Goal: Information Seeking & Learning: Learn about a topic

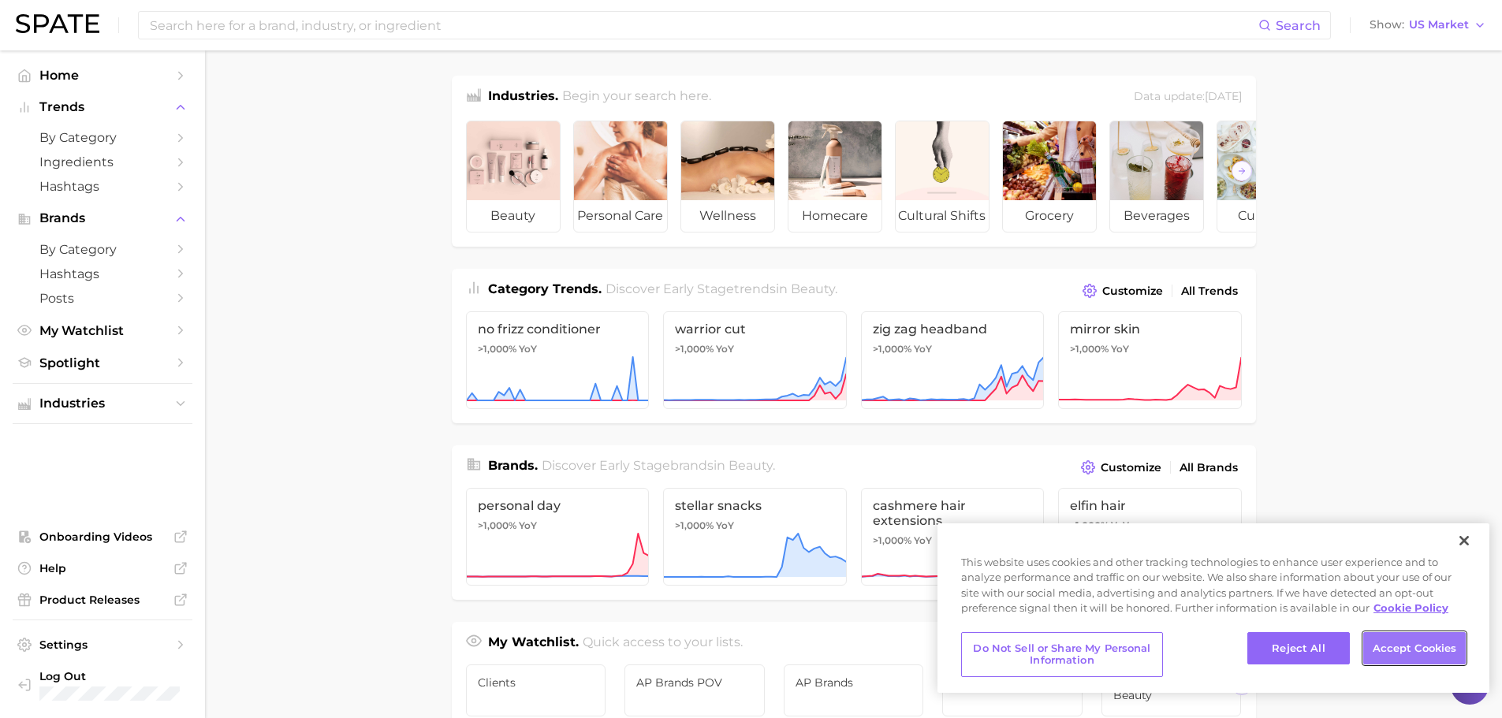
click at [1405, 653] on button "Accept Cookies" at bounding box center [1414, 648] width 102 height 33
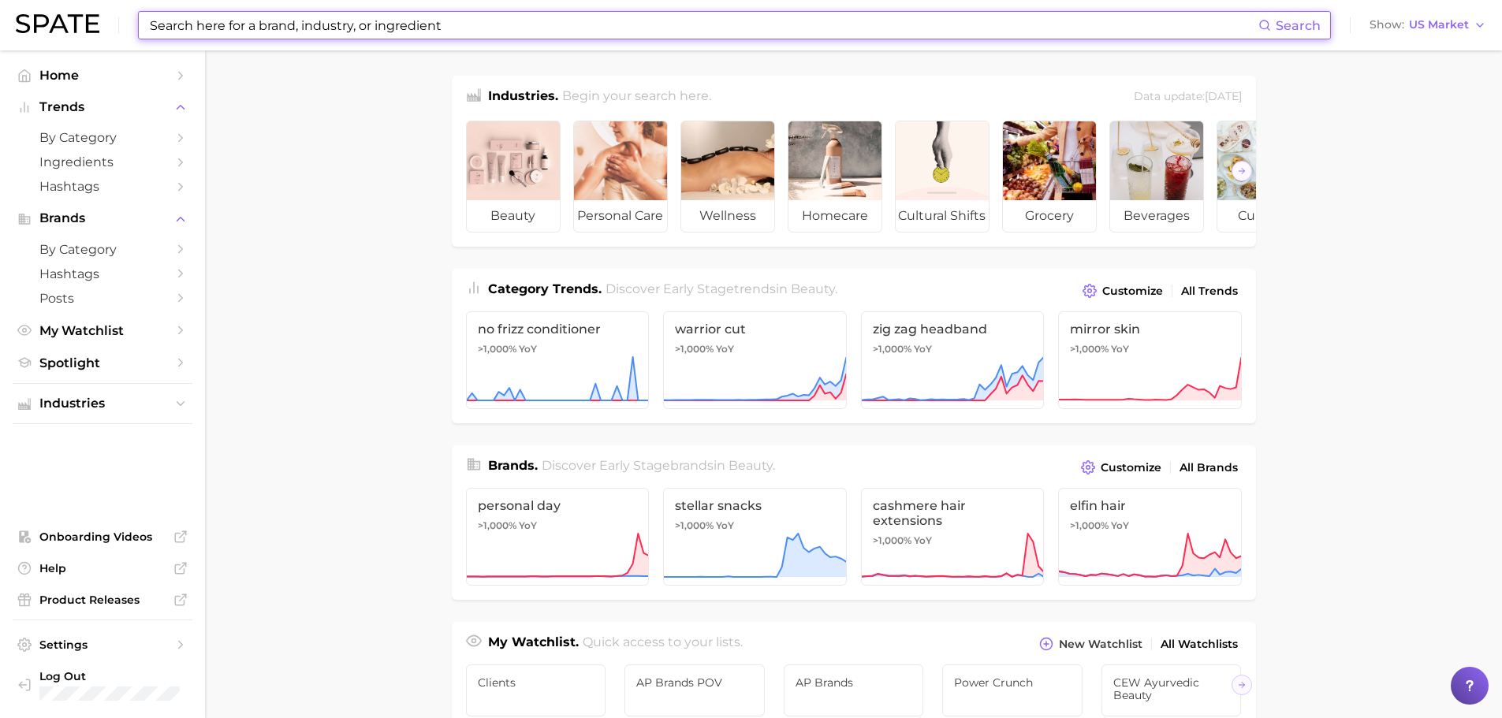
click at [295, 26] on input at bounding box center [703, 25] width 1110 height 27
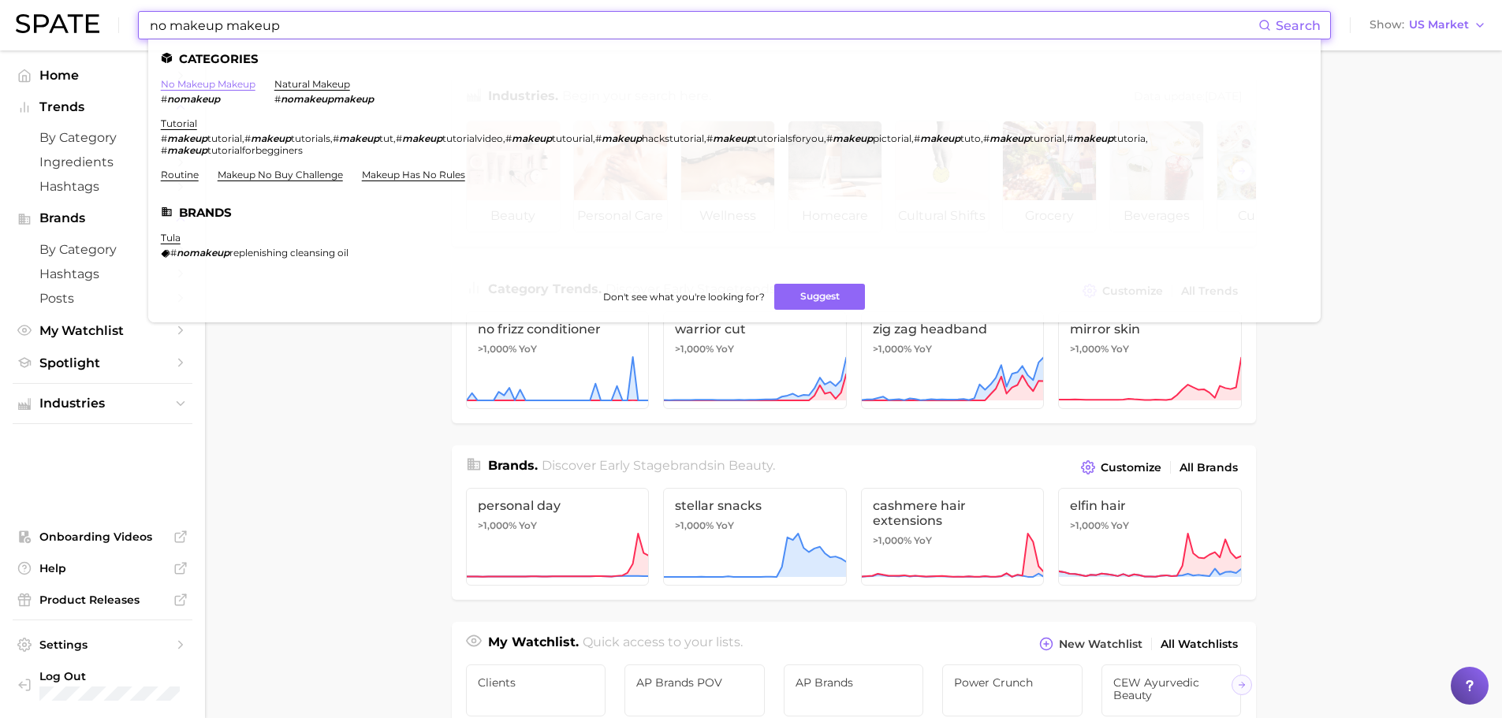
type input "no makeup makeup"
click at [236, 87] on link "no makeup makeup" at bounding box center [208, 84] width 95 height 12
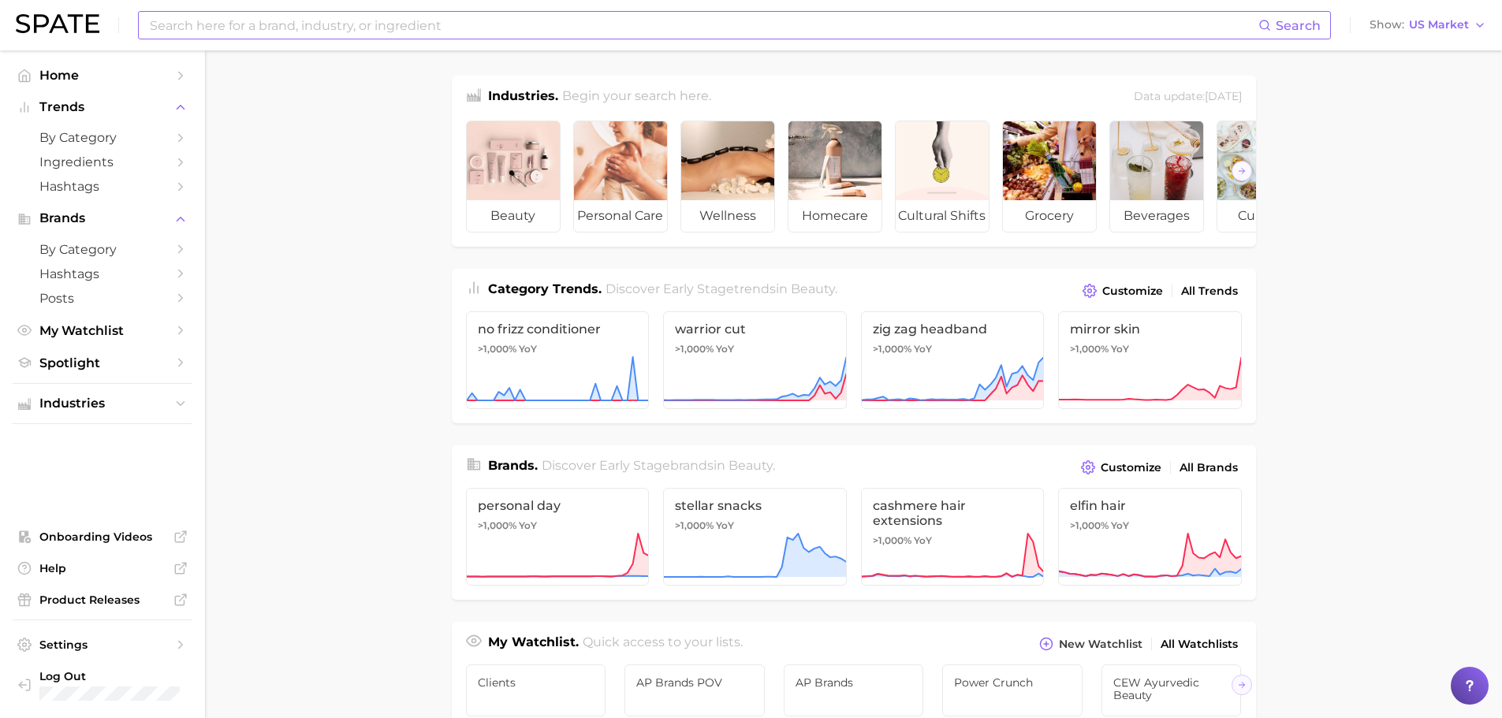
click at [393, 27] on input at bounding box center [703, 25] width 1110 height 27
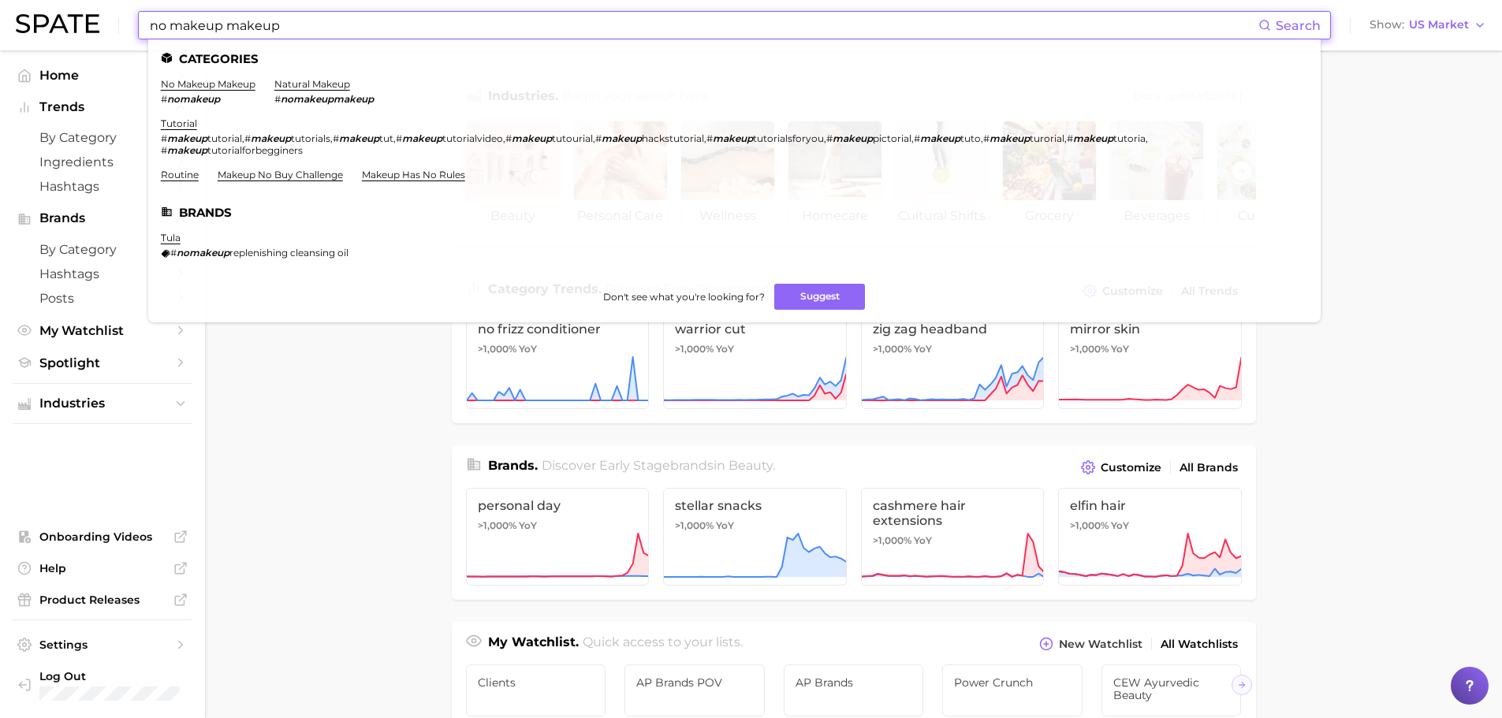
type input "no makeup makeup"
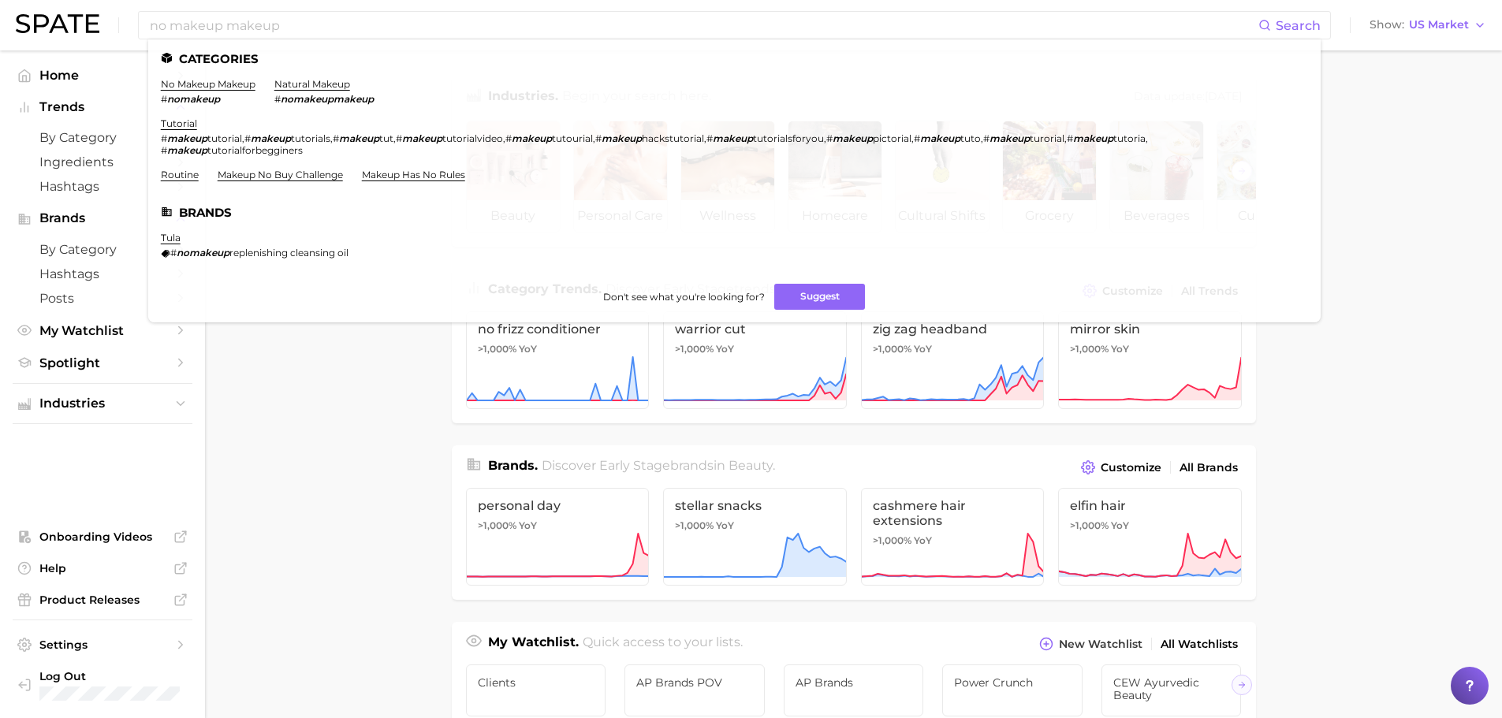
click at [381, 420] on main "Industries. Begin your search here. Data update: July 27th, 2025 beauty persona…" at bounding box center [853, 665] width 1297 height 1230
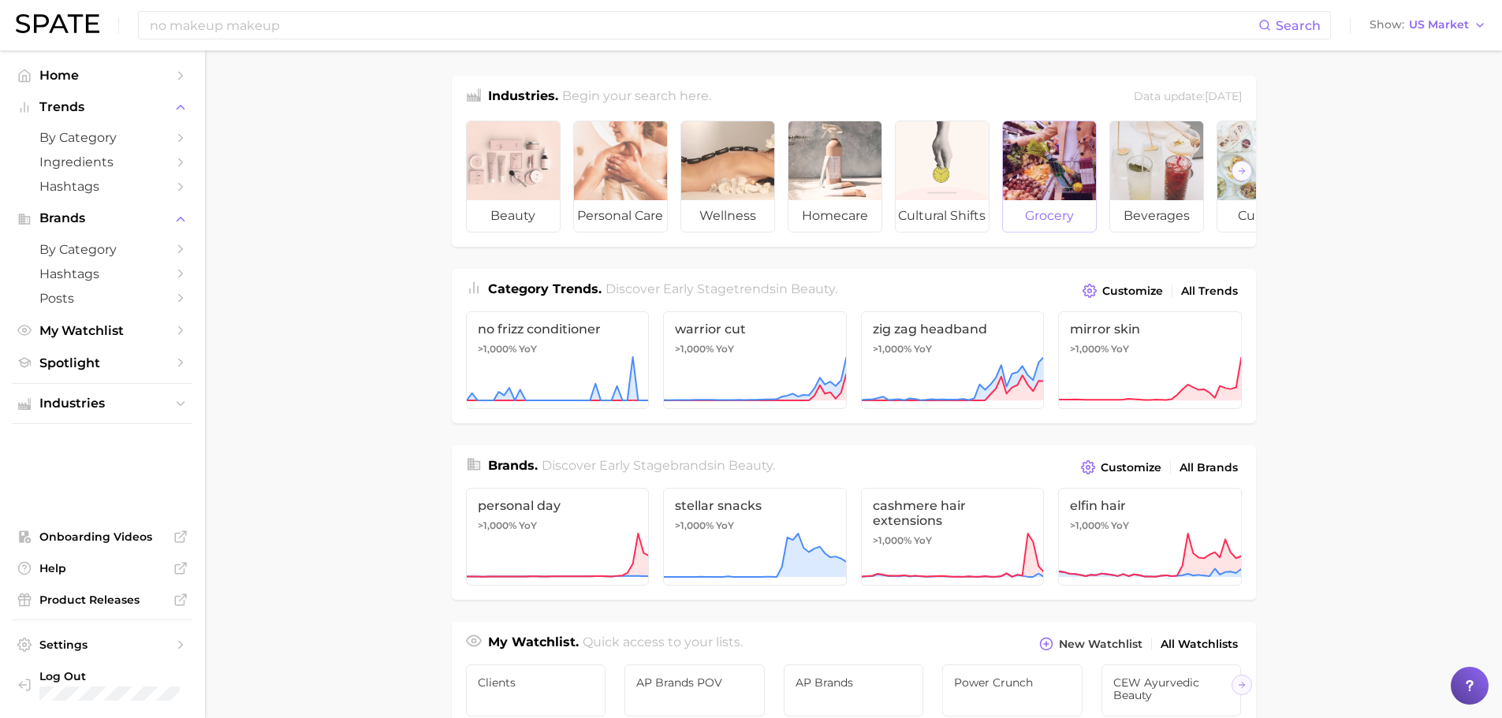
click at [1059, 217] on span "grocery" at bounding box center [1049, 216] width 93 height 32
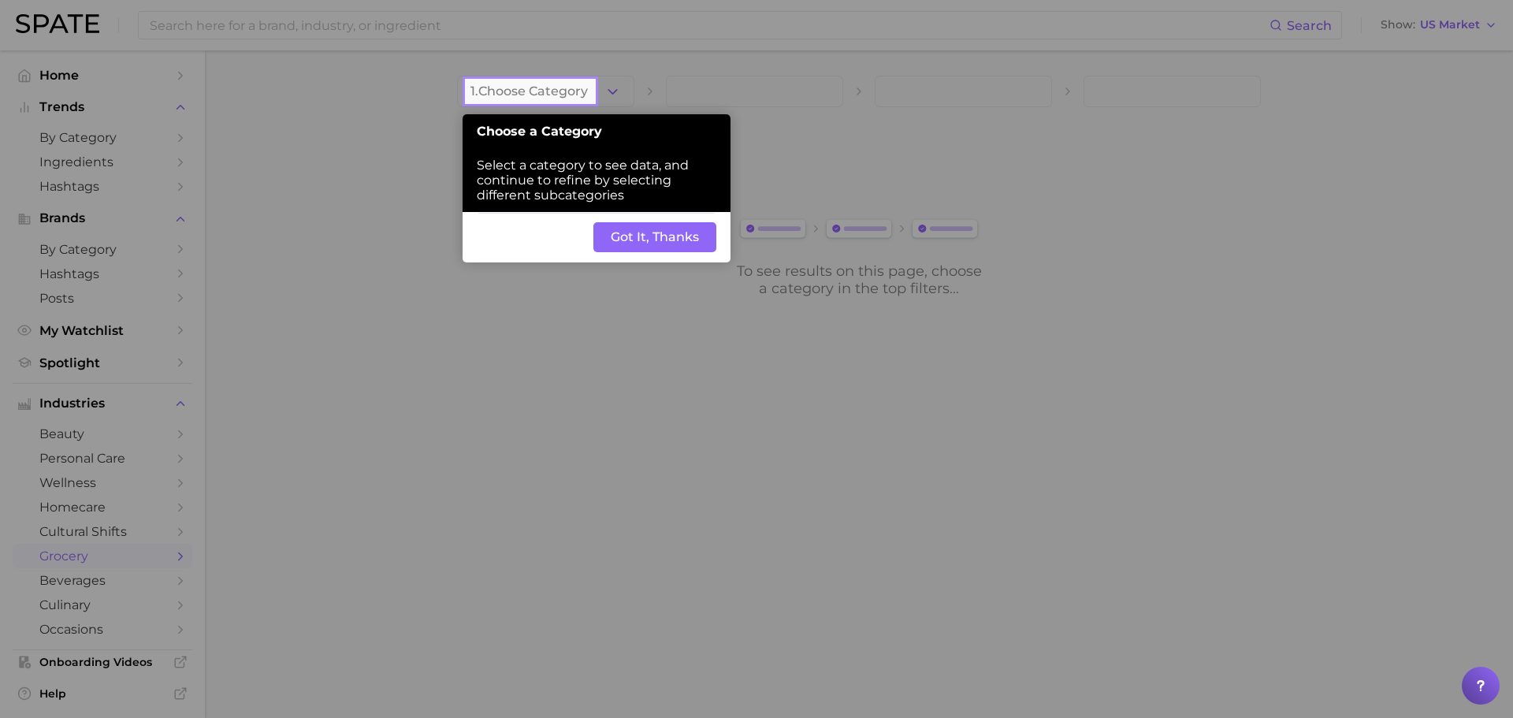
click at [631, 229] on button "Got It, Thanks" at bounding box center [655, 237] width 123 height 30
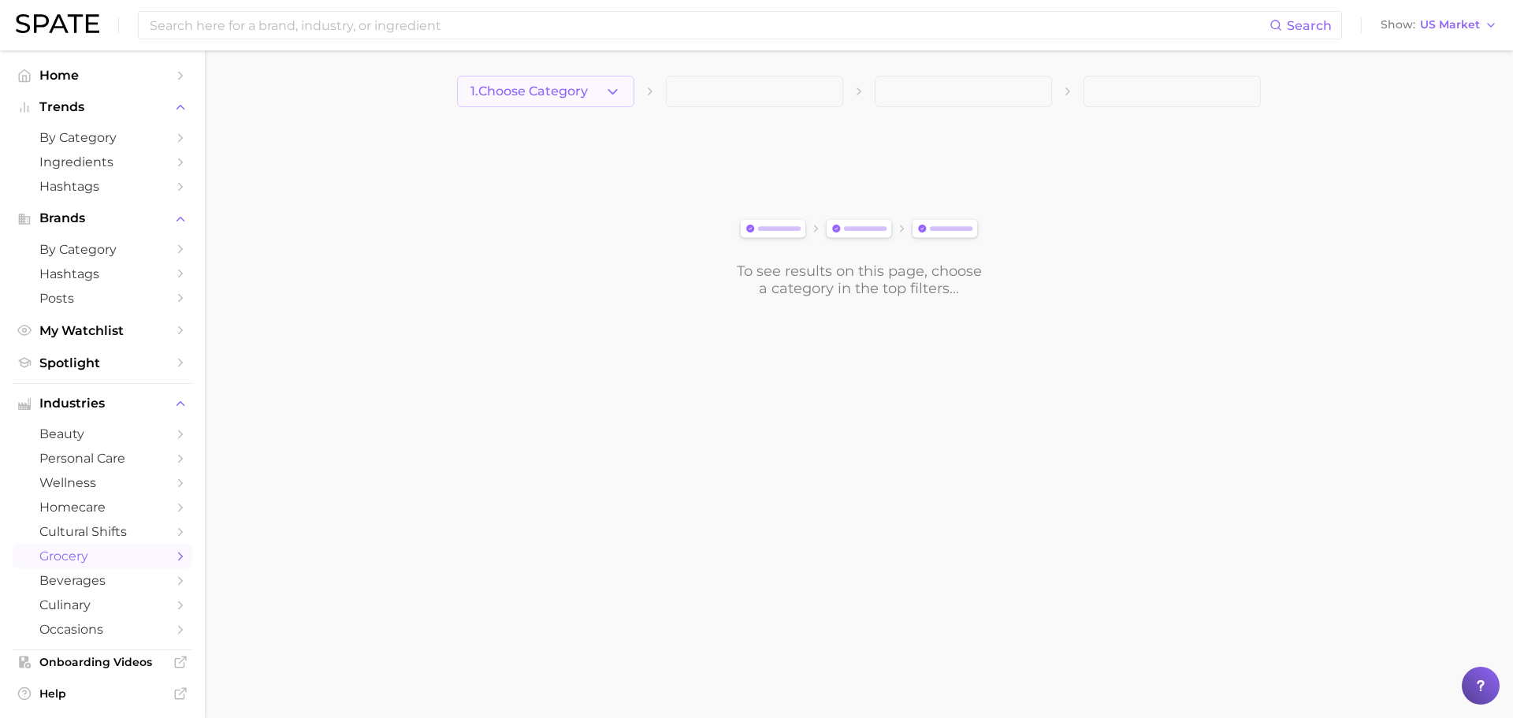
click at [598, 92] on button "1. Choose Category" at bounding box center [545, 92] width 177 height 32
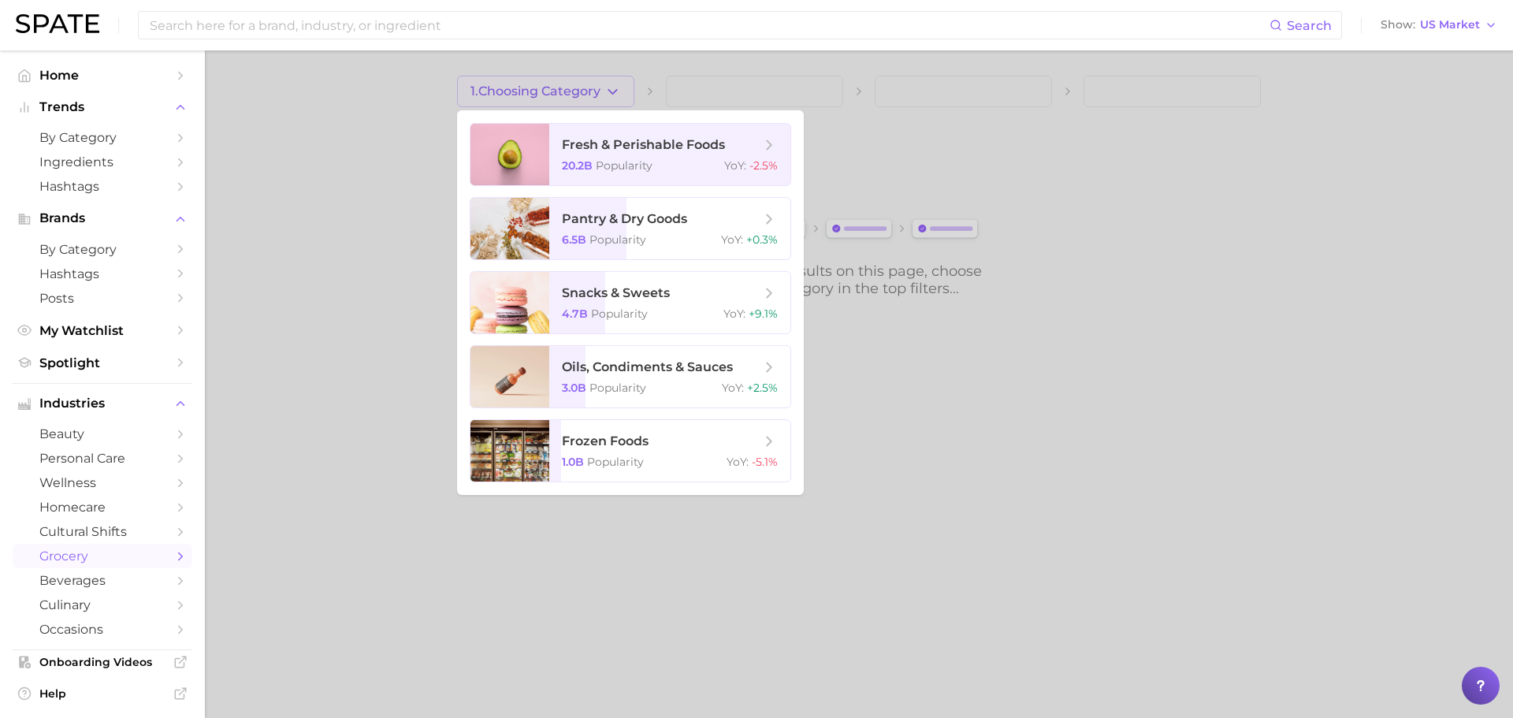
click at [72, 557] on span "grocery" at bounding box center [102, 556] width 126 height 15
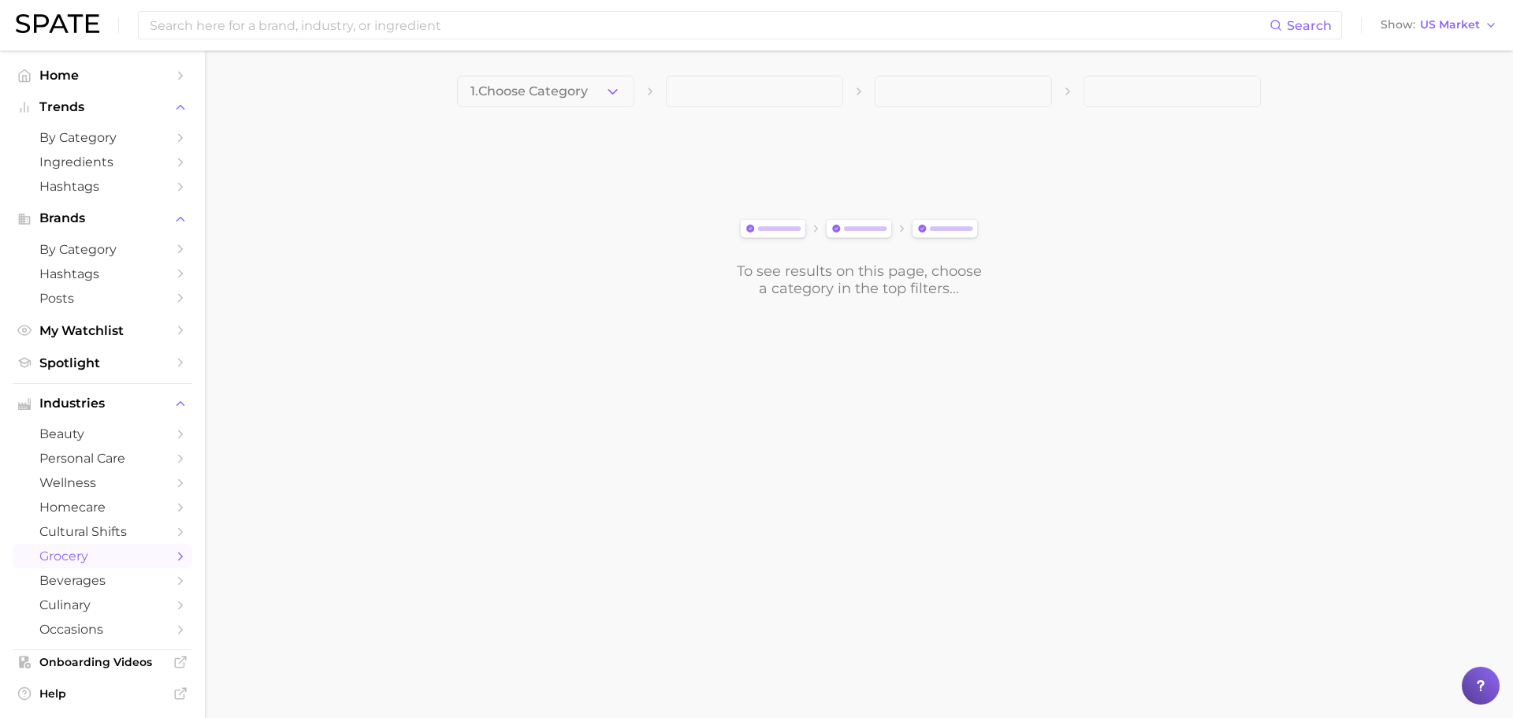
click at [72, 557] on span "grocery" at bounding box center [102, 556] width 126 height 15
click at [608, 88] on icon "button" at bounding box center [613, 92] width 17 height 17
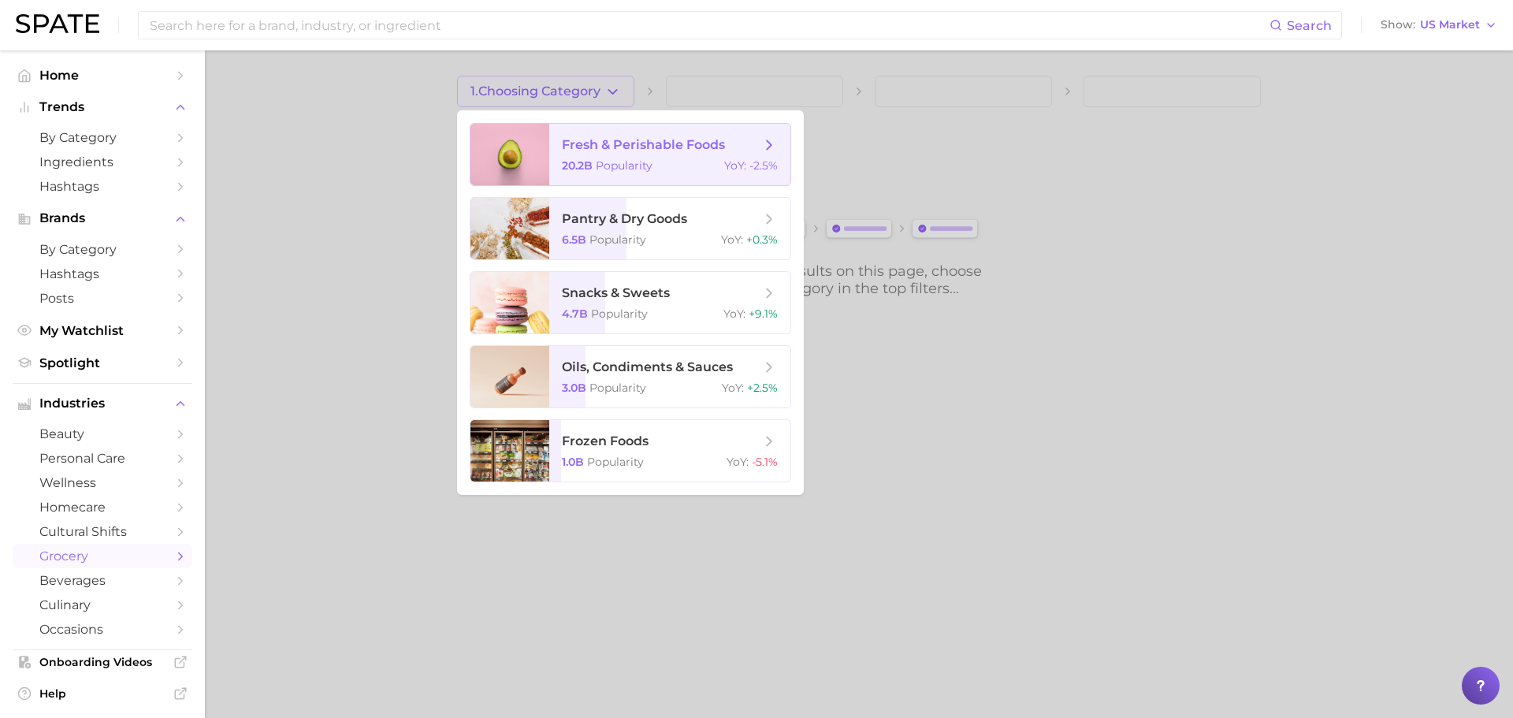
click at [571, 154] on span "fresh & perishable foods 20.2b Popularity YoY : -2.5%" at bounding box center [669, 154] width 241 height 61
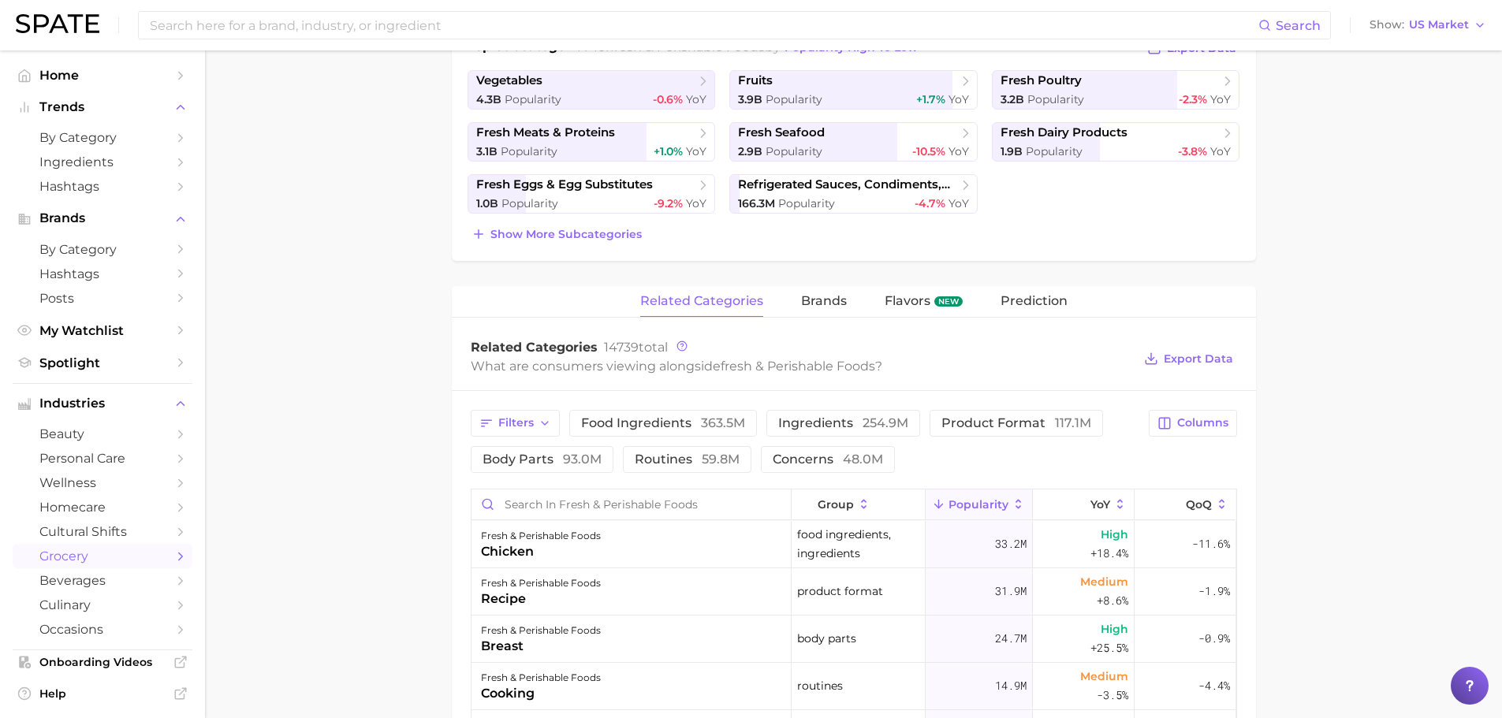
scroll to position [473, 0]
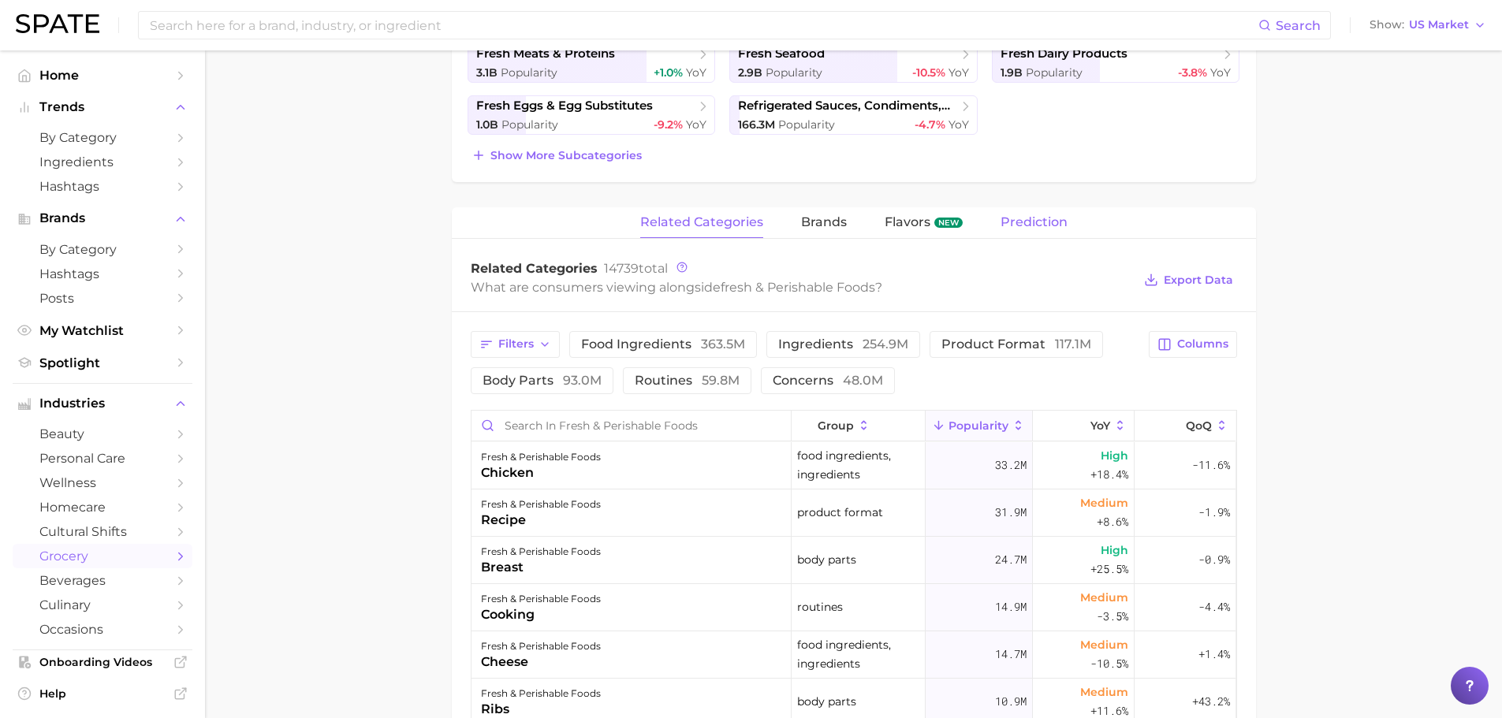
click at [1016, 221] on span "Prediction" at bounding box center [1033, 222] width 67 height 14
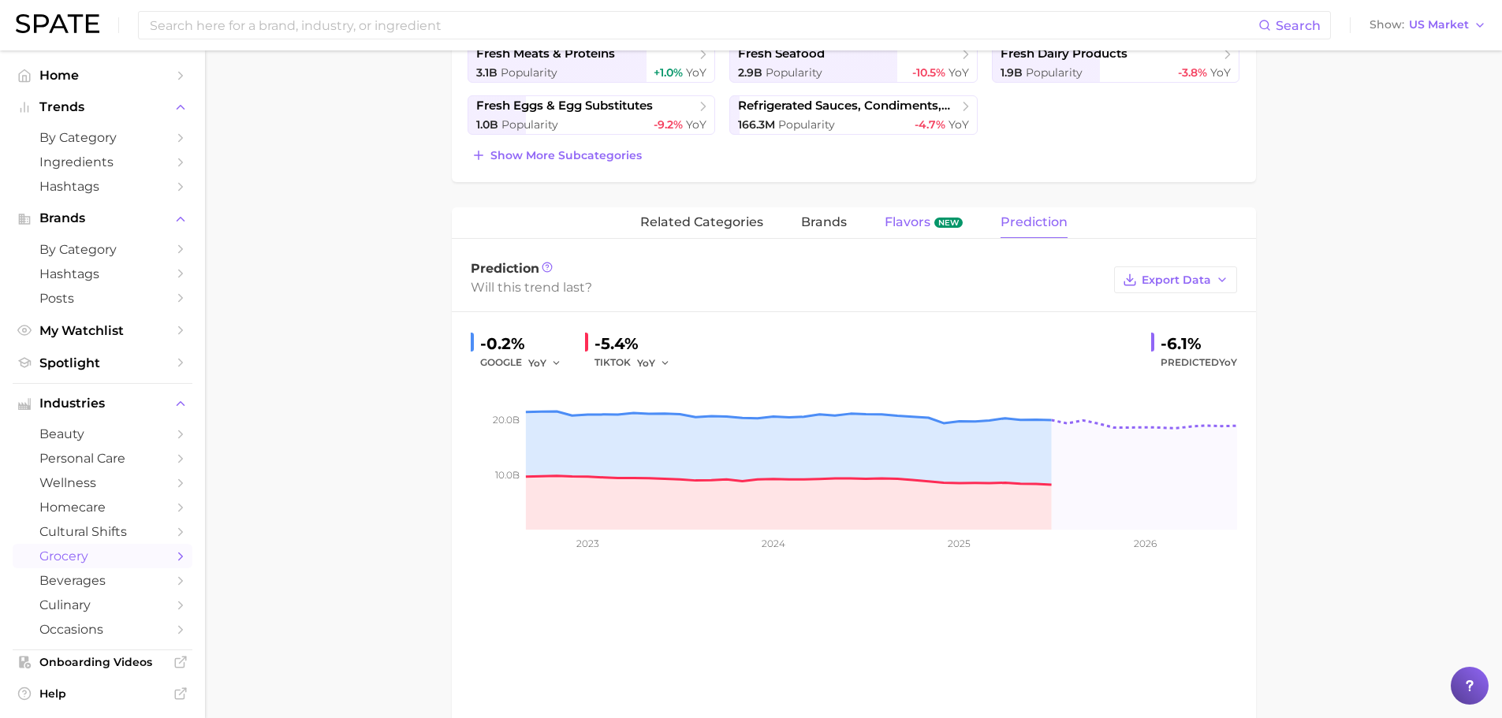
click at [911, 225] on span "Flavors" at bounding box center [907, 222] width 46 height 14
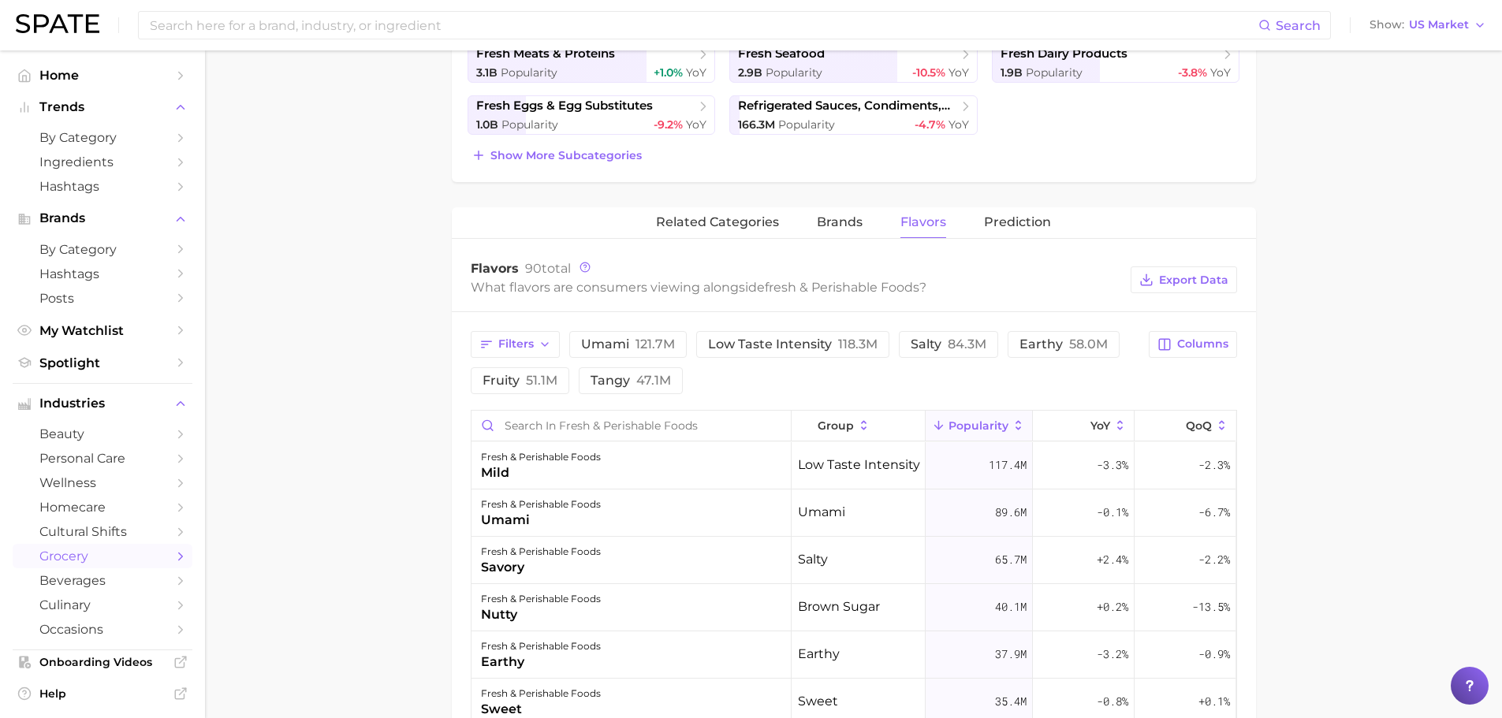
click at [247, 187] on main "1. fresh & perishable foods 2. Subcategory Overview Google TikTok Instagram Bet…" at bounding box center [853, 402] width 1297 height 1648
click at [69, 75] on span "Home" at bounding box center [102, 75] width 126 height 15
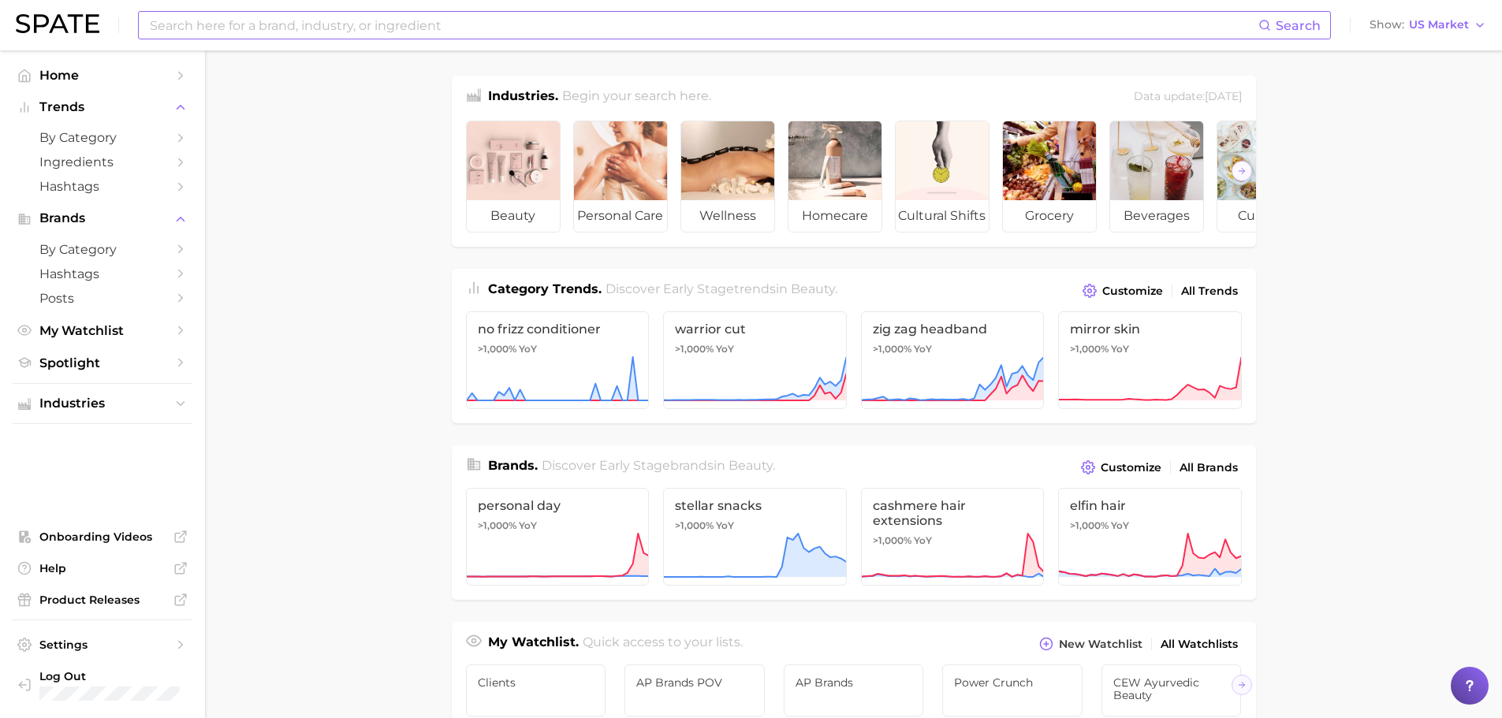
click at [199, 32] on input at bounding box center [703, 25] width 1110 height 27
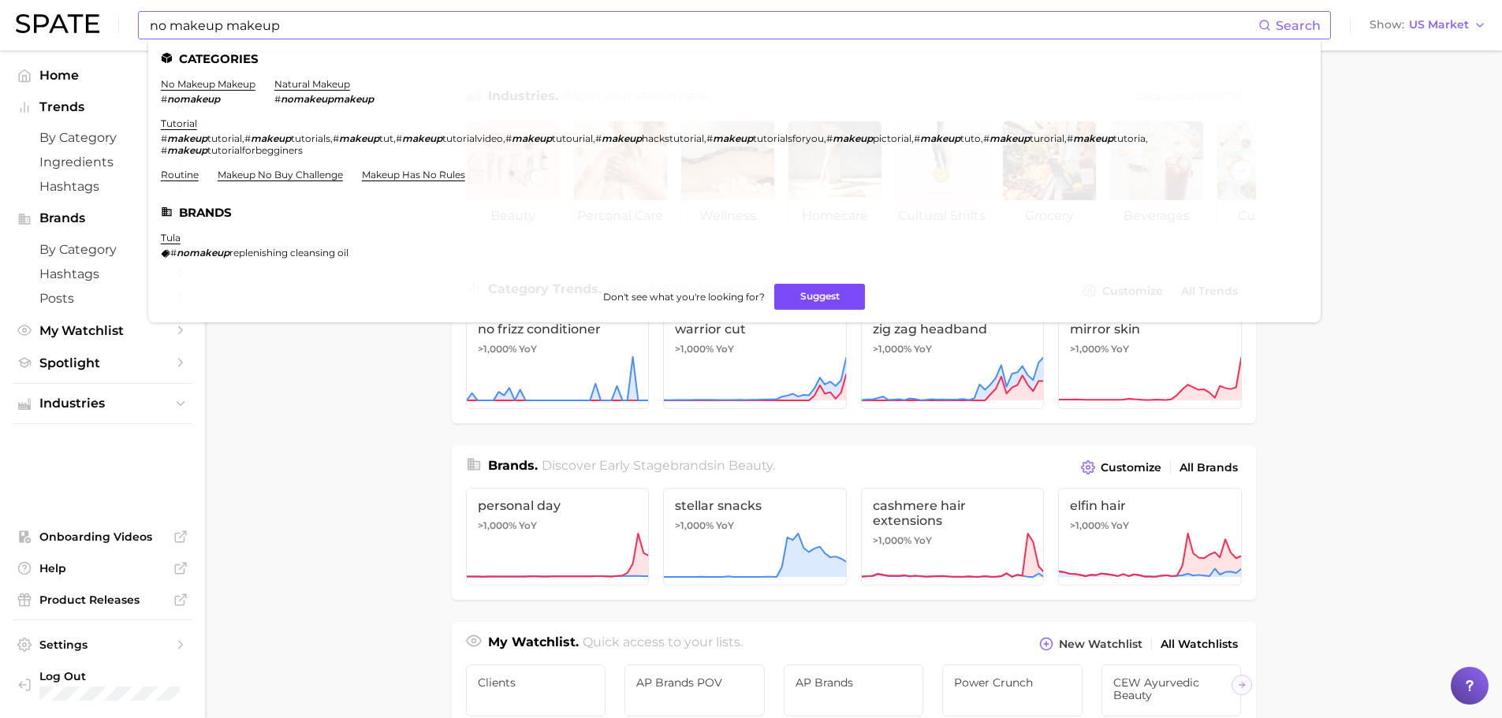
click at [802, 294] on button "Suggest" at bounding box center [819, 297] width 91 height 26
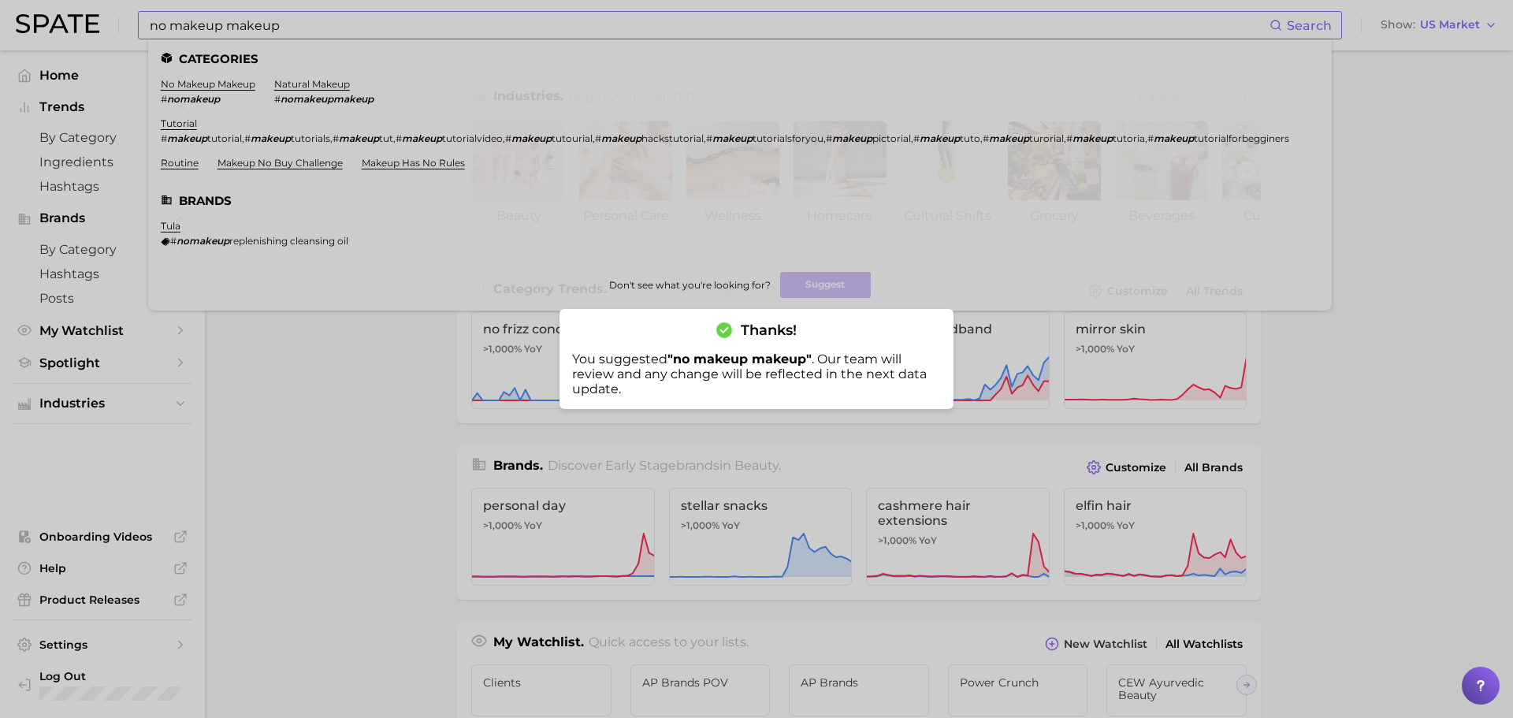
click at [335, 20] on div at bounding box center [756, 359] width 1513 height 718
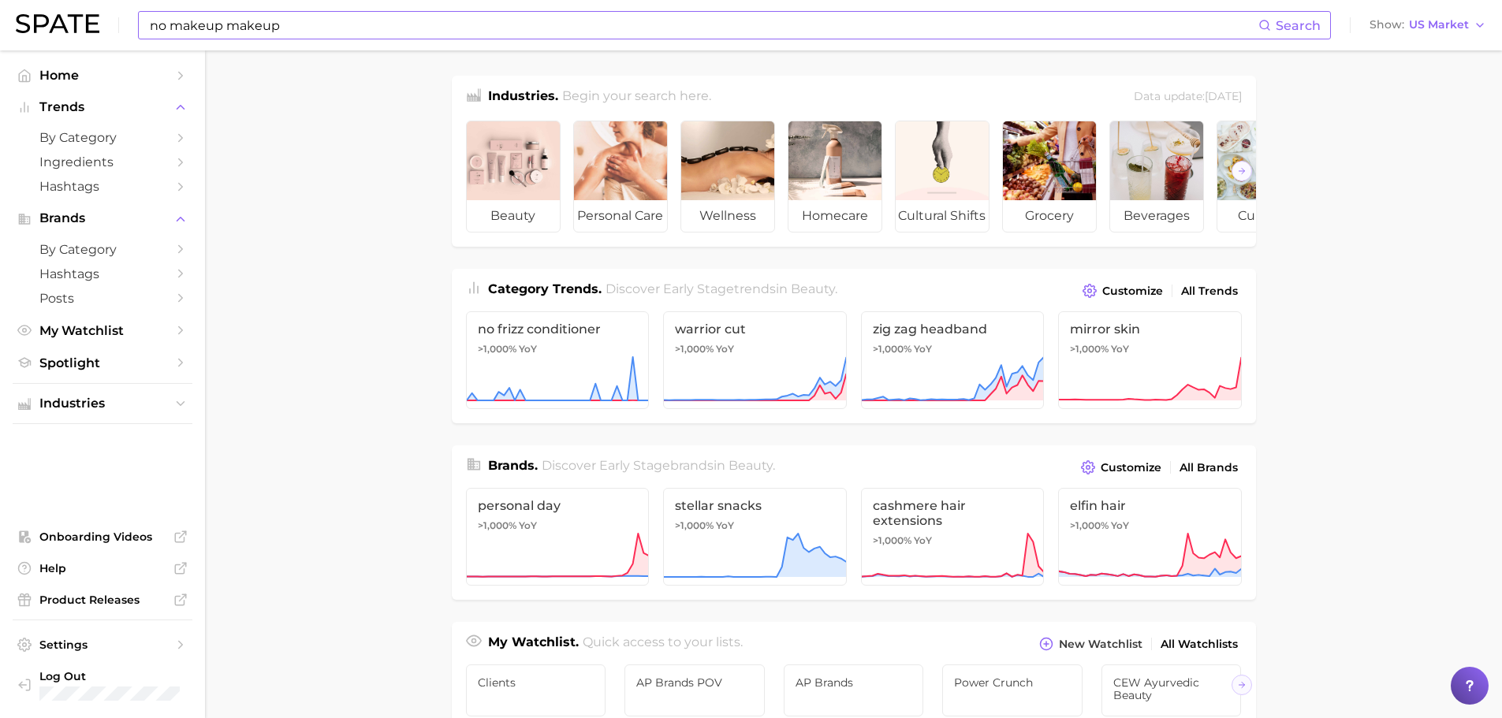
click at [330, 23] on input "no makeup makeup" at bounding box center [703, 25] width 1110 height 27
type input "no makeup makeup brand"
click at [295, 307] on main "Industries. Begin your search here. Data update: July 27th, 2025 beauty persona…" at bounding box center [853, 665] width 1297 height 1230
